Goal: Find specific page/section: Find specific page/section

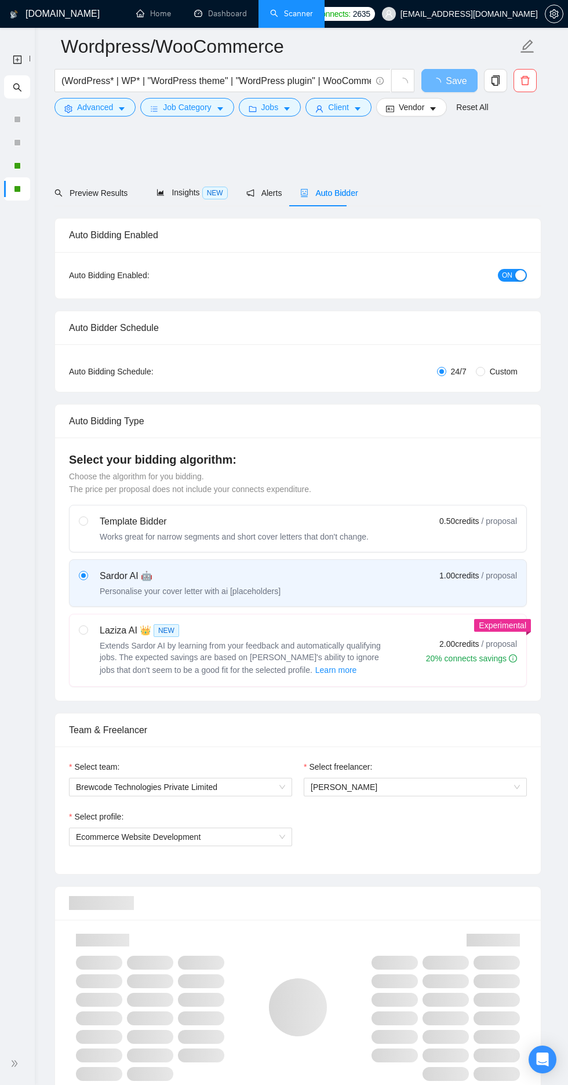
scroll to position [1554, 0]
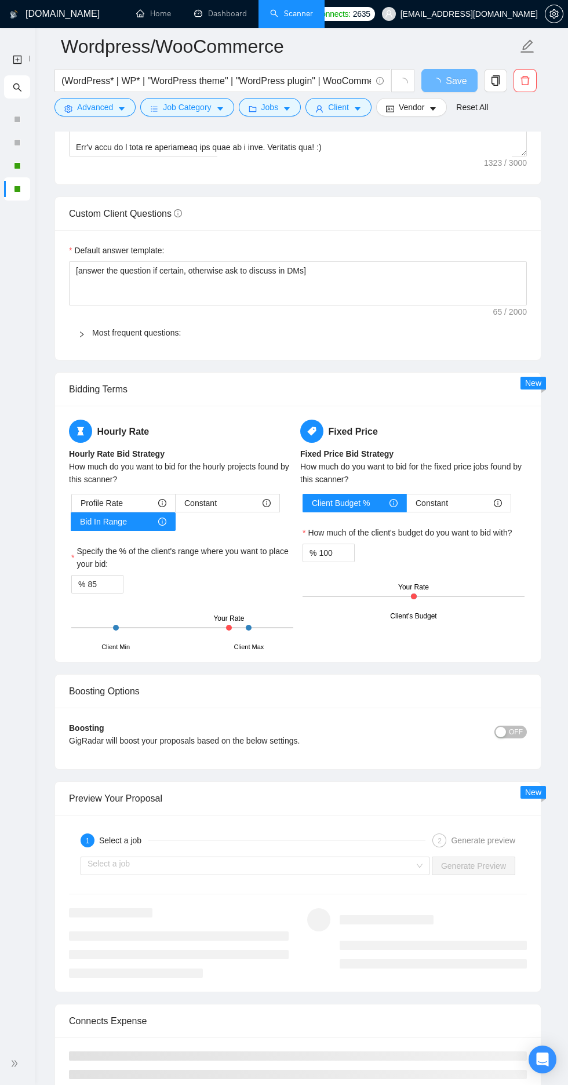
click at [233, 14] on link "Dashboard" at bounding box center [220, 14] width 53 height 10
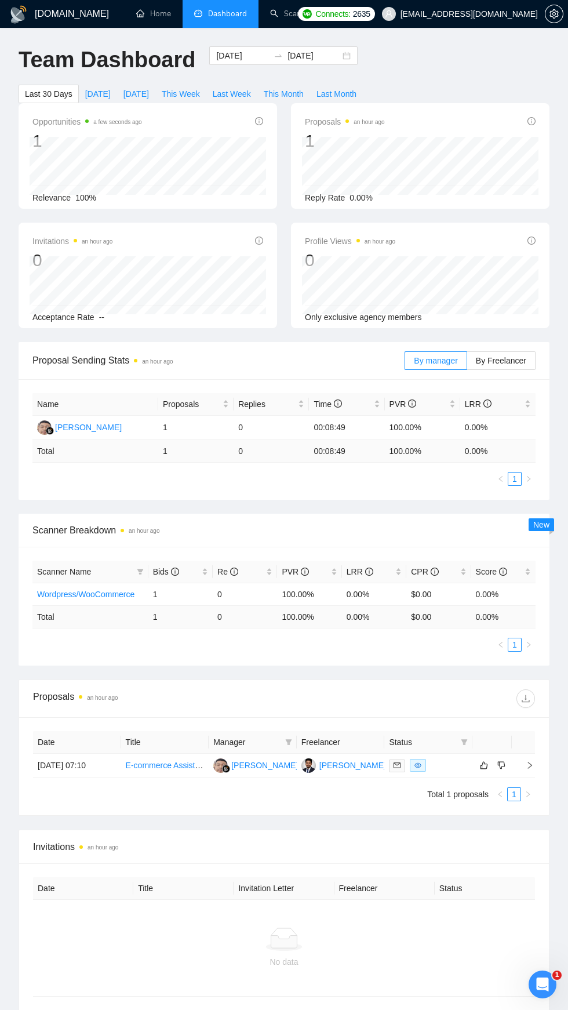
click at [303, 9] on link "Scanner" at bounding box center [291, 14] width 43 height 10
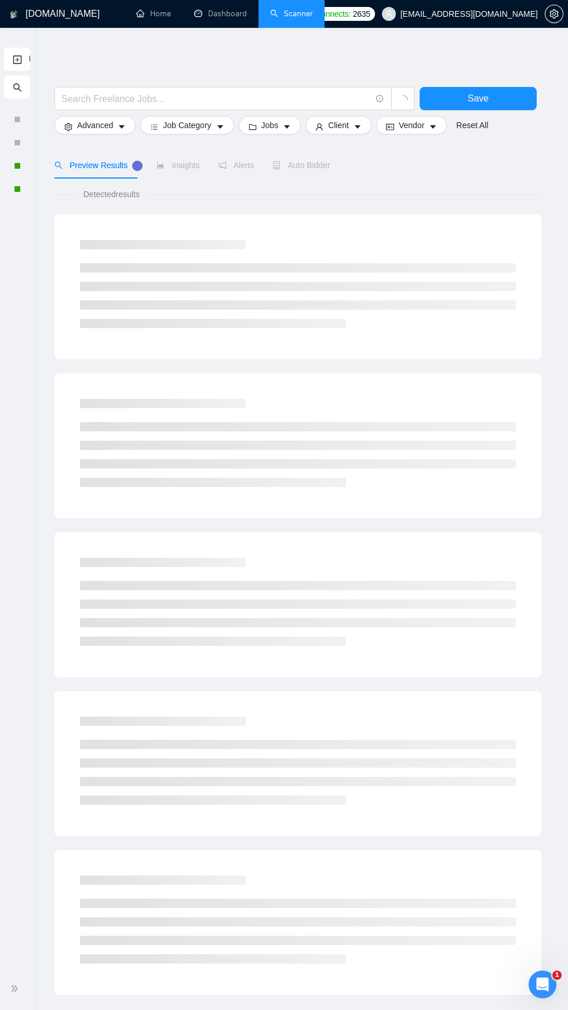
click at [29, 189] on div at bounding box center [17, 188] width 26 height 23
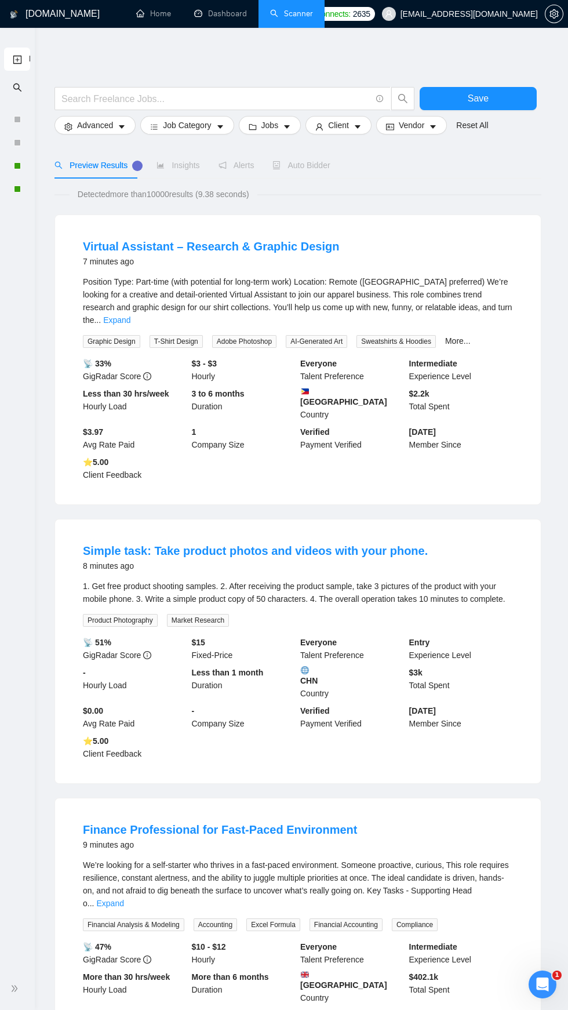
click at [17, 988] on icon "double-right" at bounding box center [15, 988] width 6 height 6
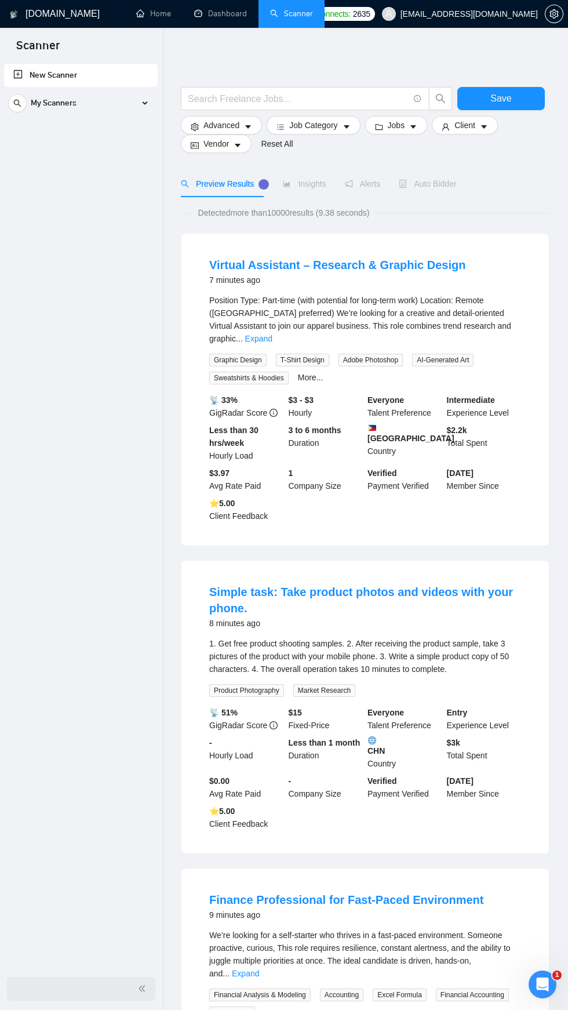
click at [145, 103] on icon at bounding box center [145, 103] width 0 height 6
click at [103, 176] on link "Mern | React | NextJs" at bounding box center [81, 176] width 110 height 23
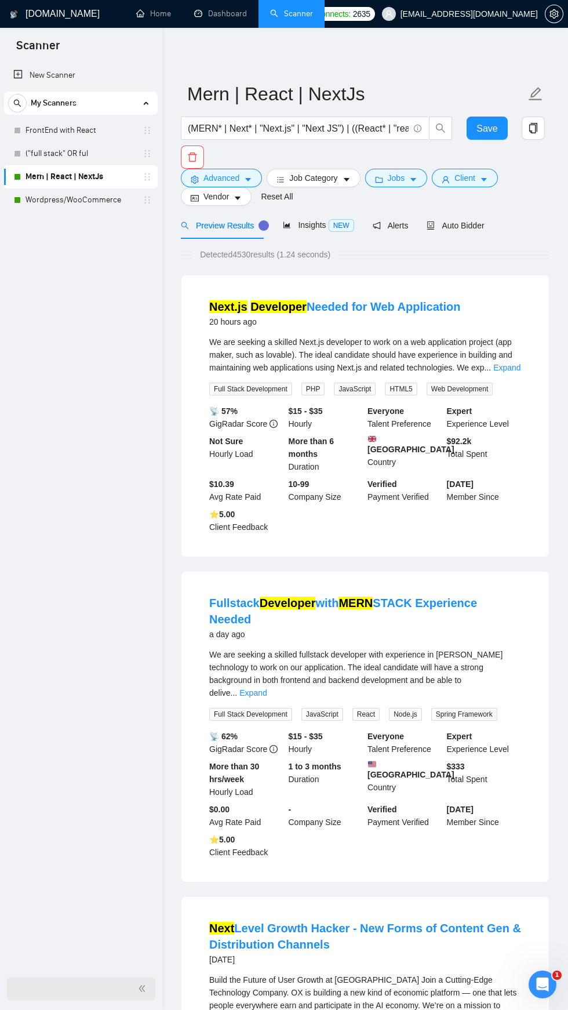
click at [144, 988] on icon "double-left" at bounding box center [142, 988] width 8 height 8
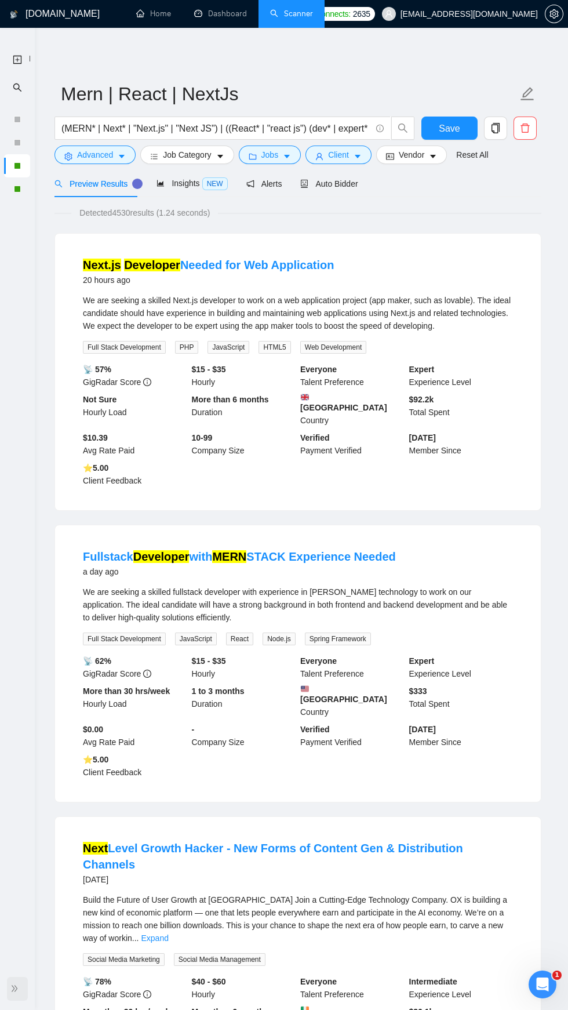
click at [220, 13] on link "Dashboard" at bounding box center [220, 14] width 53 height 10
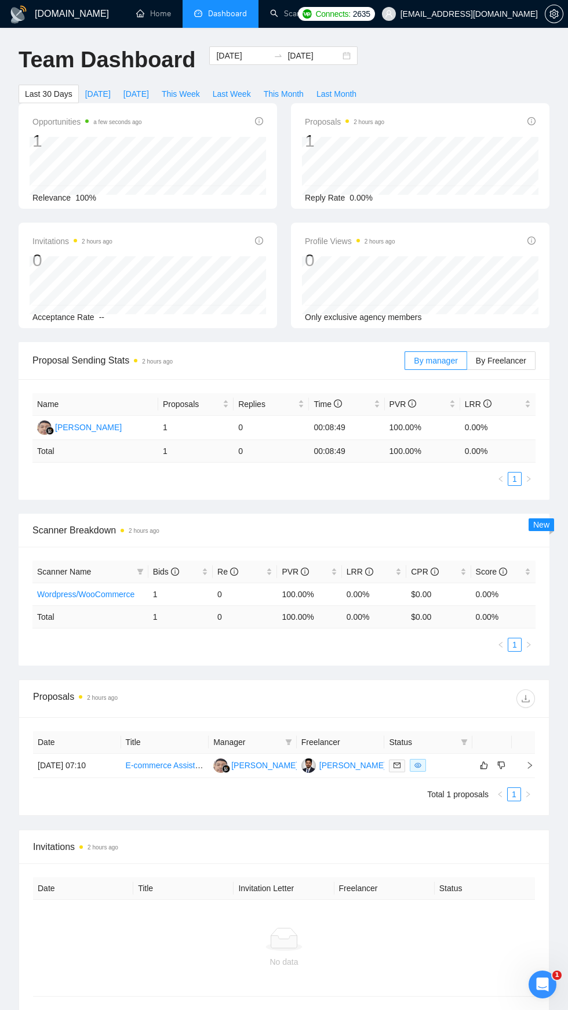
click at [514, 365] on span "By Freelancer" at bounding box center [501, 360] width 50 height 9
click at [467, 363] on input "By Freelancer" at bounding box center [467, 363] width 0 height 0
click at [443, 360] on span "By manager" at bounding box center [435, 360] width 43 height 9
click at [405, 363] on input "By manager" at bounding box center [405, 363] width 0 height 0
click at [304, 19] on link "Scanner" at bounding box center [291, 14] width 43 height 10
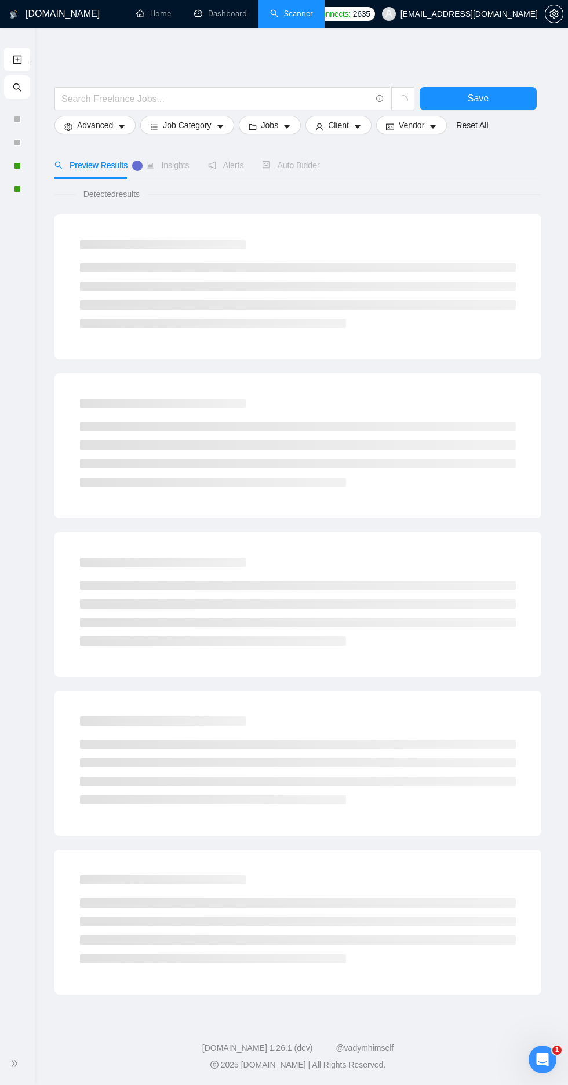
click at [16, 1064] on icon "double-right" at bounding box center [14, 1064] width 8 height 8
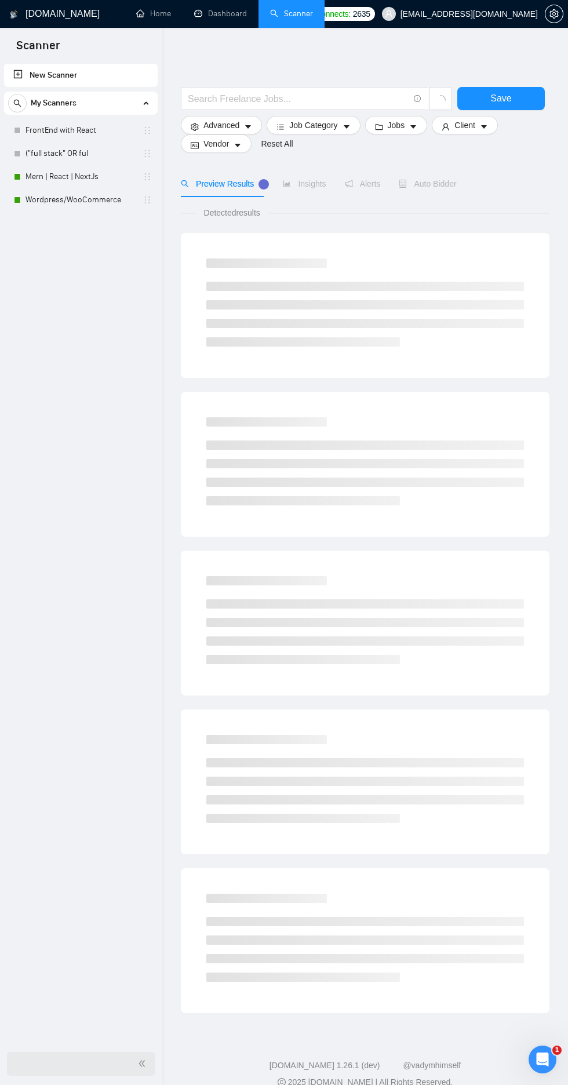
click at [51, 173] on link "Mern | React | NextJs" at bounding box center [81, 176] width 110 height 23
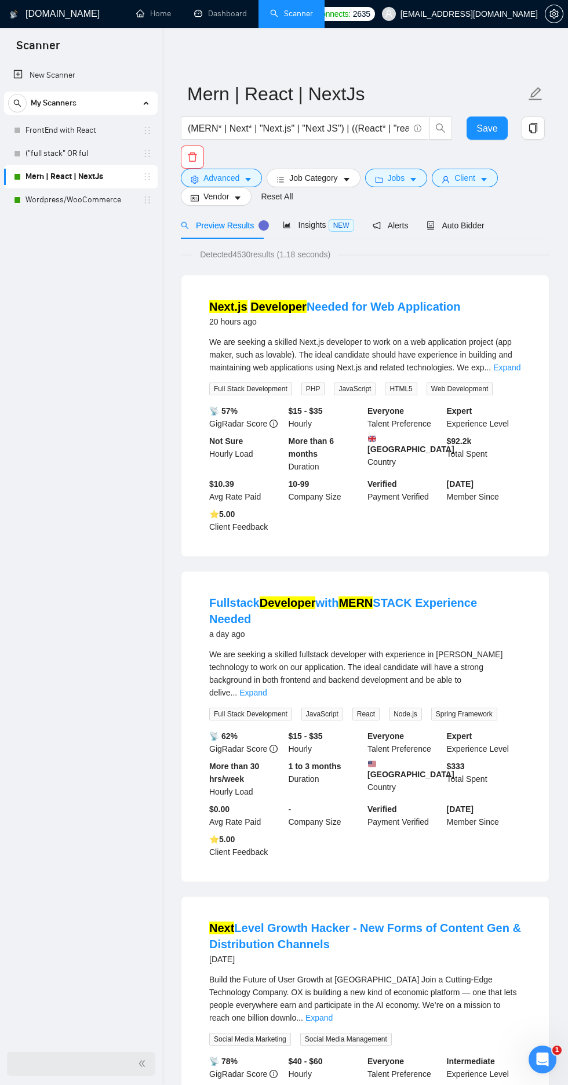
click at [47, 205] on link "Wordpress/WooCommerce" at bounding box center [81, 199] width 110 height 23
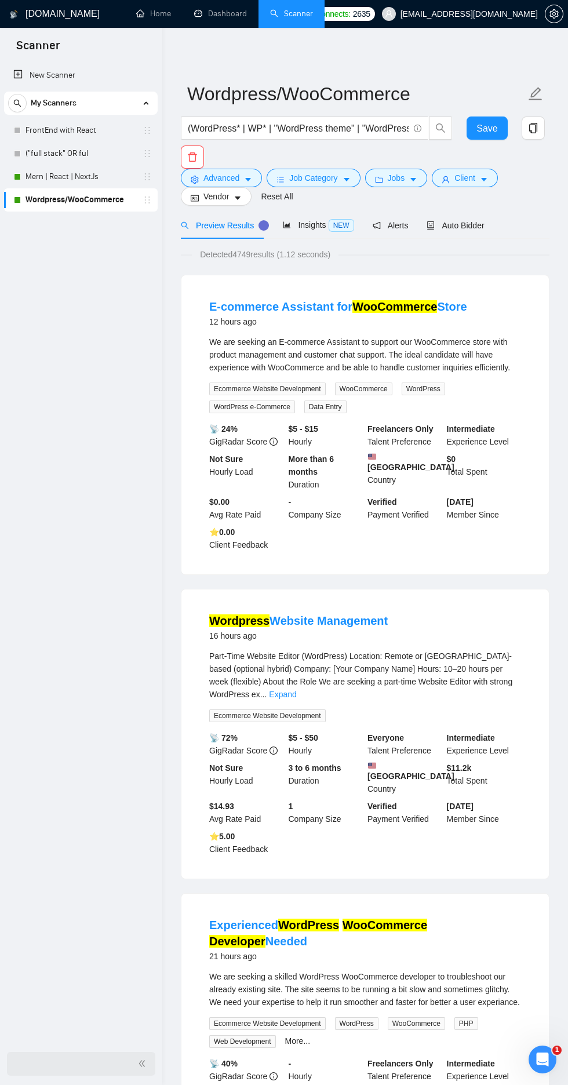
click at [217, 13] on link "Dashboard" at bounding box center [220, 14] width 53 height 10
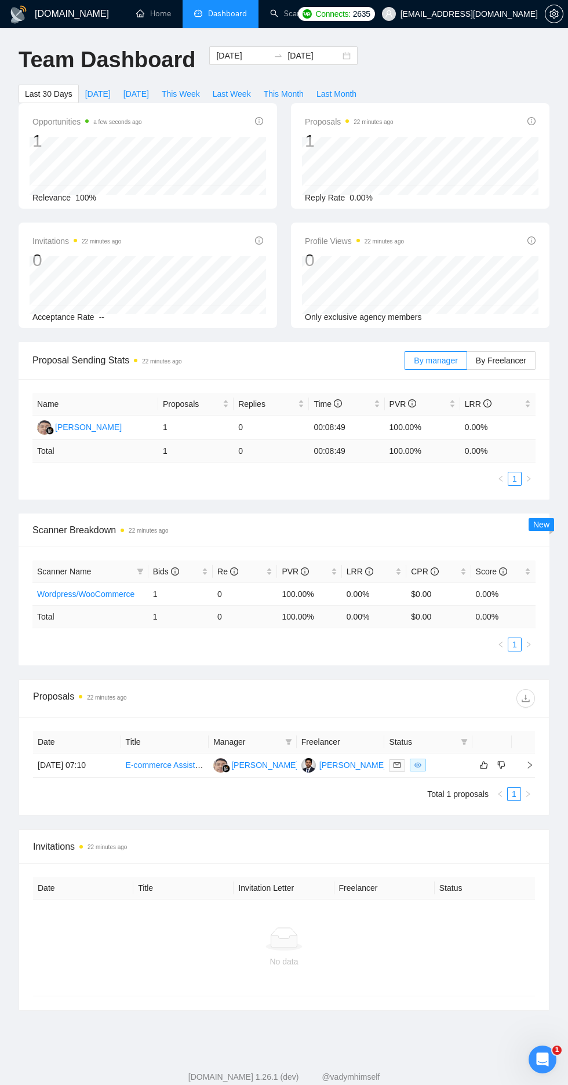
click at [273, 13] on link "Scanner" at bounding box center [291, 14] width 43 height 10
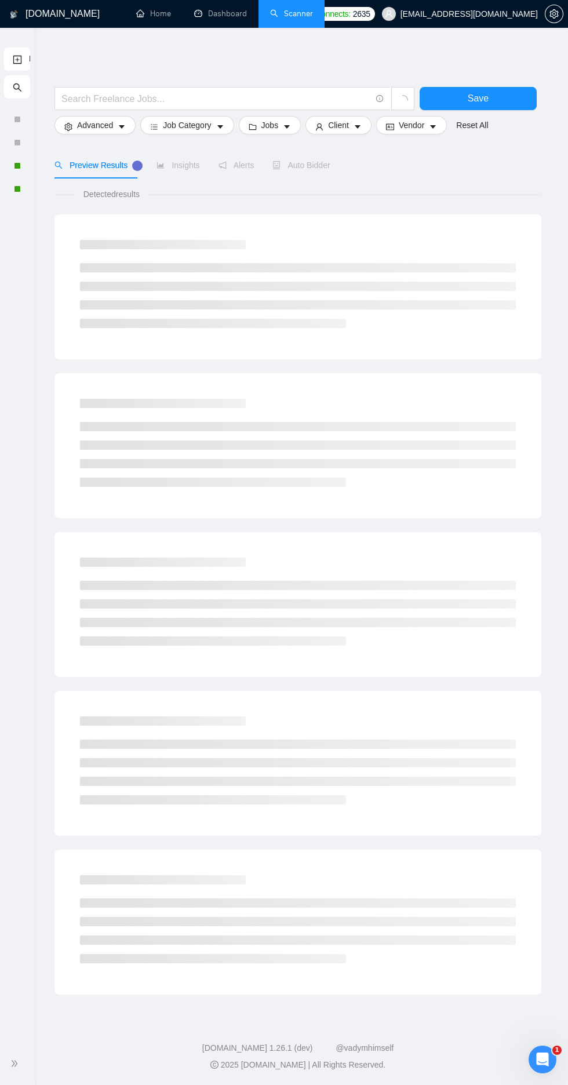
click at [5, 166] on div at bounding box center [17, 165] width 26 height 23
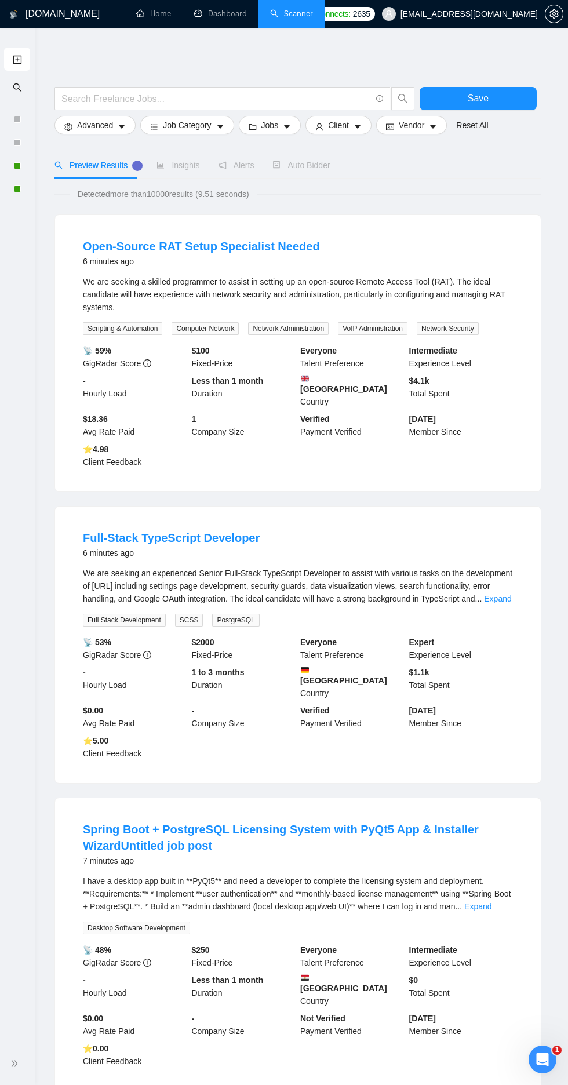
click at [16, 1064] on icon "double-right" at bounding box center [14, 1064] width 8 height 8
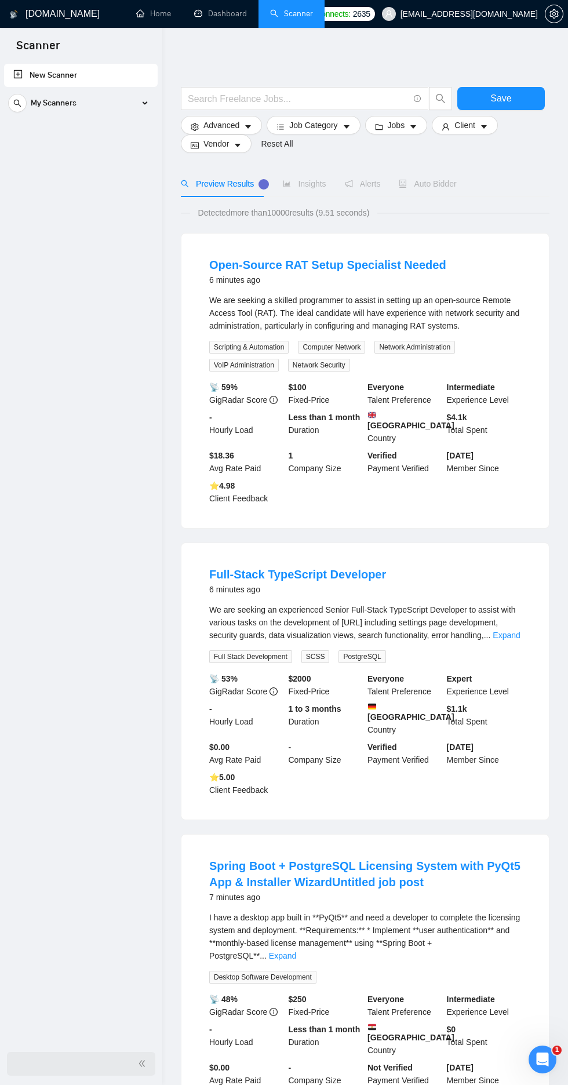
click at [67, 105] on span "My Scanners" at bounding box center [54, 103] width 46 height 23
click at [52, 176] on link "Mern | React | NextJs" at bounding box center [81, 176] width 110 height 23
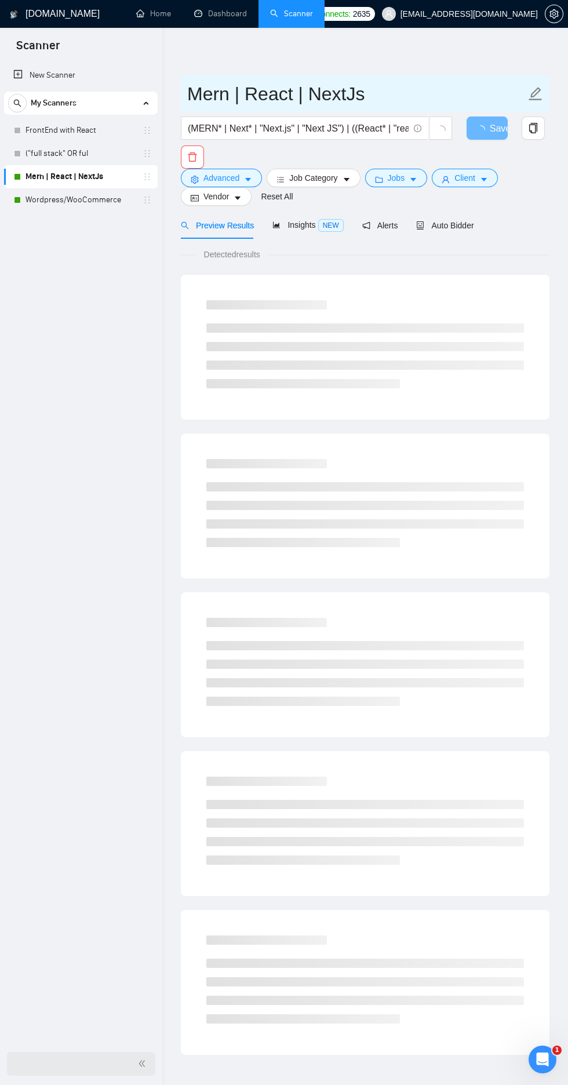
click at [188, 80] on input "Mern | React | NextJs" at bounding box center [356, 93] width 338 height 29
click at [54, 438] on div "New Scanner My Scanners FrontEnd with React ("full stack" OR ful Mern | React |…" at bounding box center [81, 551] width 162 height 981
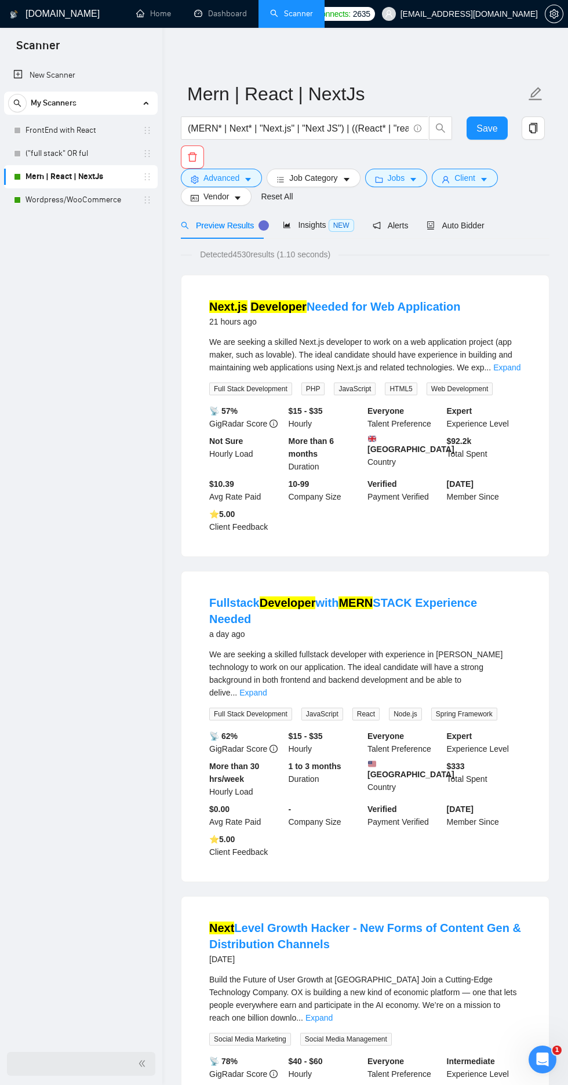
click at [138, 1057] on div at bounding box center [81, 1064] width 148 height 24
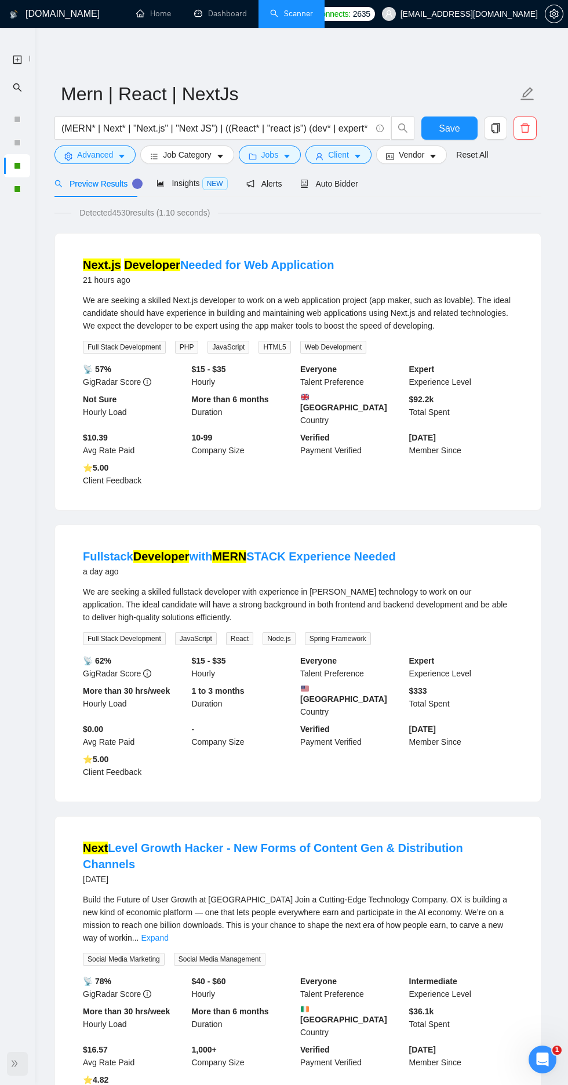
click at [198, 13] on link "Dashboard" at bounding box center [220, 14] width 53 height 10
